Goal: Find specific page/section: Find specific page/section

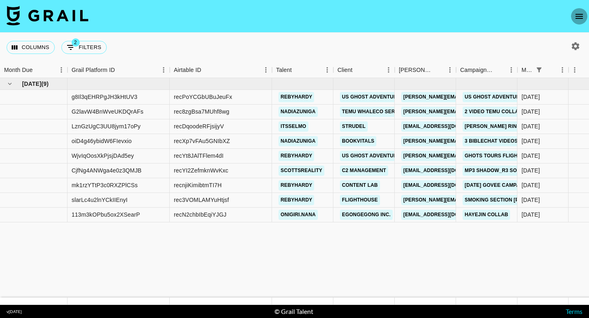
click at [575, 10] on button "open drawer" at bounding box center [579, 16] width 16 height 16
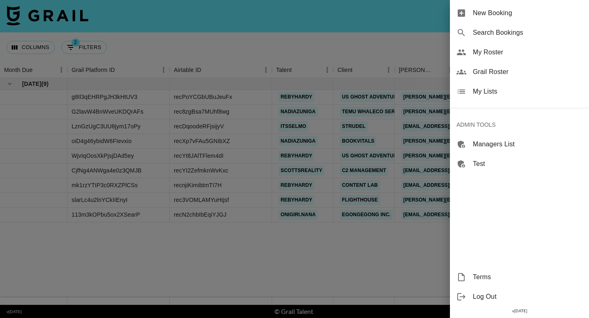
click at [480, 70] on span "Grail Roster" at bounding box center [528, 72] width 110 height 10
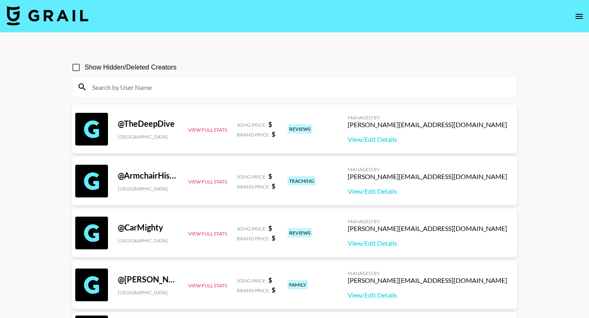
click at [137, 92] on input at bounding box center [299, 87] width 424 height 13
click at [135, 85] on input at bounding box center [299, 87] width 424 height 13
paste input "officialeternityy"
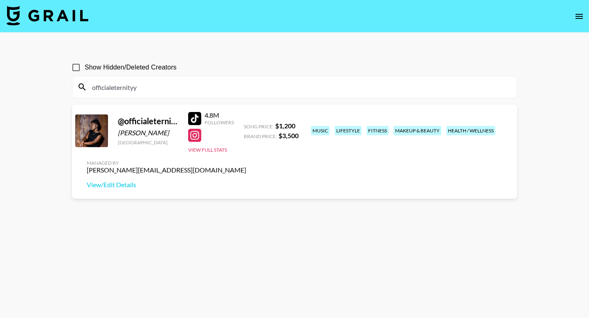
click at [186, 86] on input "officialeternityy" at bounding box center [299, 87] width 424 height 13
paste input "joealbanese"
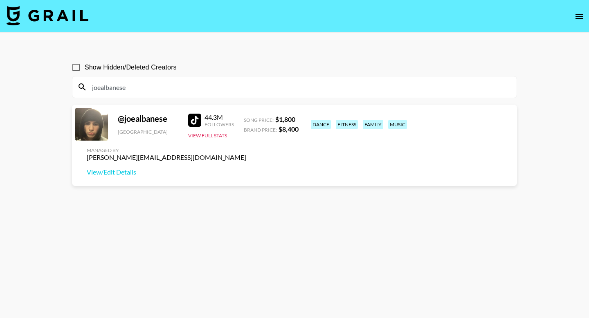
type input "joealbanese"
